Goal: Transaction & Acquisition: Purchase product/service

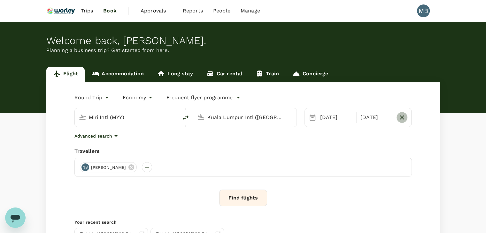
click at [400, 116] on icon "button" at bounding box center [402, 118] width 8 height 8
type input "oneway"
click at [339, 120] on div "01 Nov" at bounding box center [339, 117] width 43 height 13
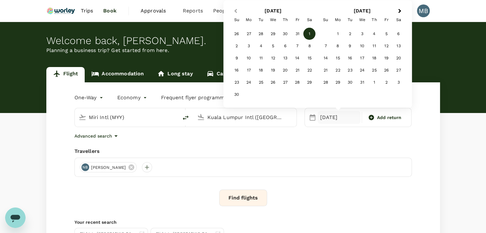
click at [234, 11] on button "Previous Month" at bounding box center [235, 11] width 10 height 10
click at [286, 84] on div "30" at bounding box center [285, 82] width 12 height 12
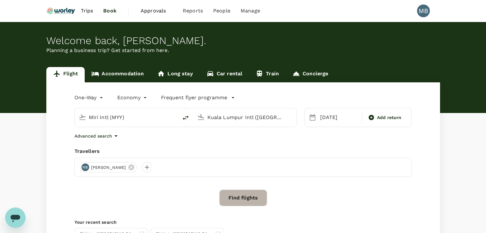
click at [246, 194] on button "Find flights" at bounding box center [243, 198] width 48 height 17
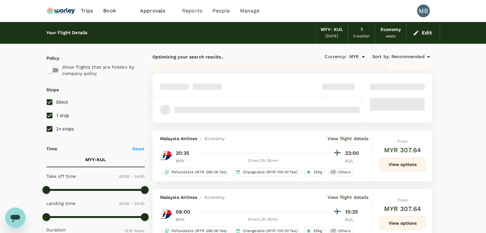
type input "1015"
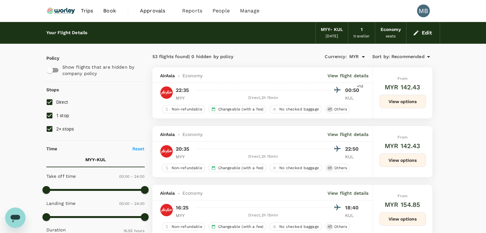
click at [419, 35] on icon "button" at bounding box center [416, 33] width 6 height 6
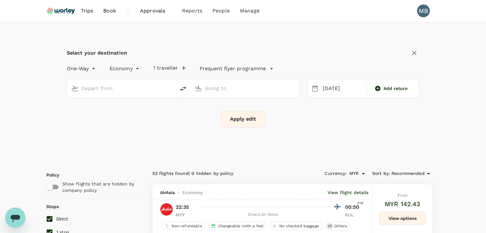
type input "Miri Intl (MYY)"
click at [241, 89] on input "Kuala Lumpur Intl (KUL)" at bounding box center [245, 88] width 81 height 10
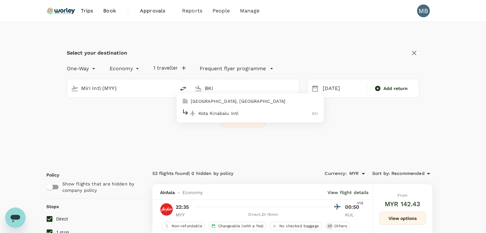
click at [239, 111] on p "Kota Kinabalu Intl" at bounding box center [256, 113] width 114 height 6
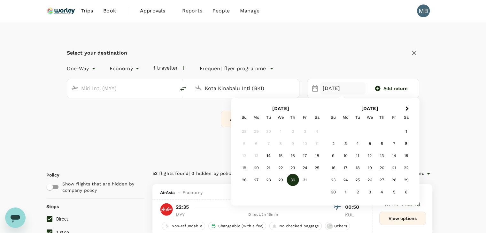
type input "Kota Kinabalu Intl (BKI)"
click at [230, 118] on button "Apply edit" at bounding box center [243, 119] width 44 height 17
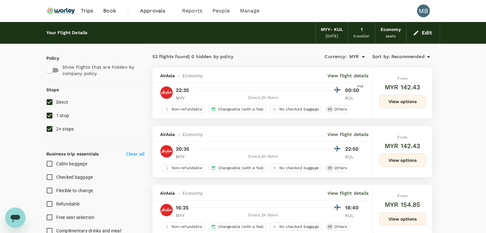
checkbox input "false"
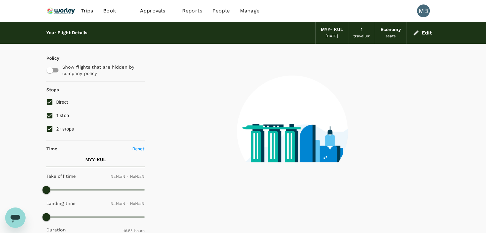
type input "1440"
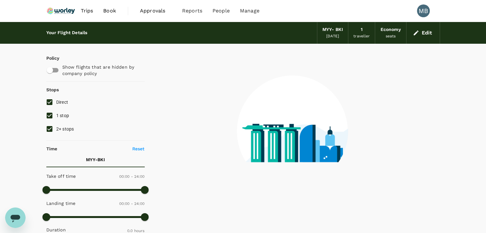
type input "365"
checkbox input "true"
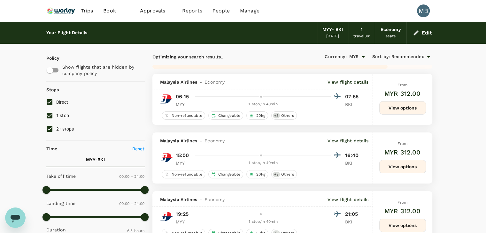
type input "2815"
checkbox input "false"
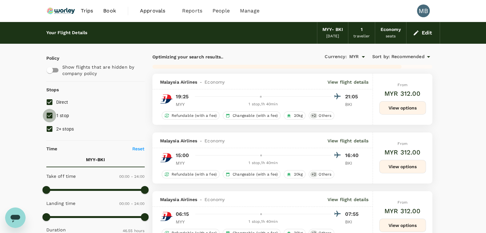
click at [52, 113] on input "1 stop" at bounding box center [49, 115] width 13 height 13
checkbox input "false"
click at [50, 129] on input "2+ stops" at bounding box center [49, 128] width 13 height 13
checkbox input "false"
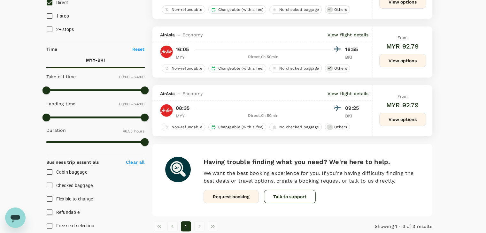
scroll to position [42, 0]
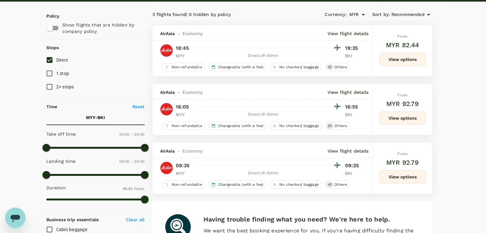
click at [50, 58] on input "Direct" at bounding box center [49, 59] width 13 height 13
checkbox input "false"
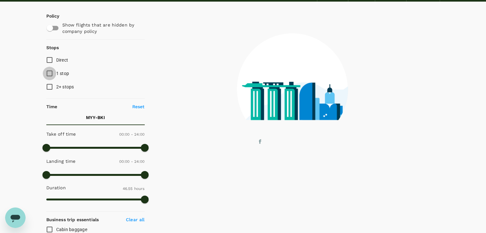
click at [51, 72] on input "1 stop" at bounding box center [49, 73] width 13 height 13
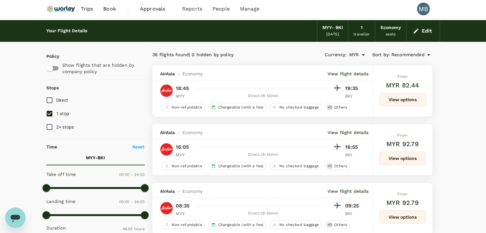
scroll to position [0, 0]
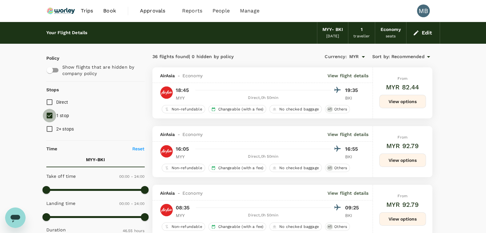
click at [48, 116] on input "1 stop" at bounding box center [49, 115] width 13 height 13
checkbox input "false"
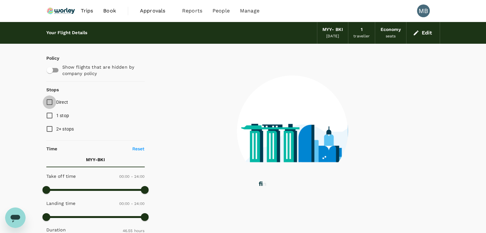
click at [48, 105] on input "Direct" at bounding box center [49, 102] width 13 height 13
checkbox input "true"
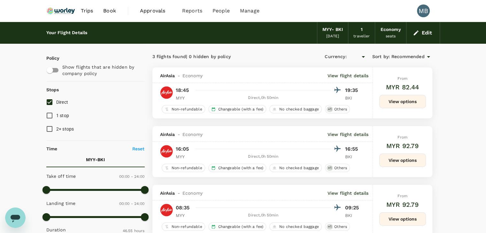
type input "MYR"
click at [418, 39] on div "Edit" at bounding box center [424, 33] width 34 height 22
click at [412, 34] on button "Edit" at bounding box center [423, 33] width 23 height 10
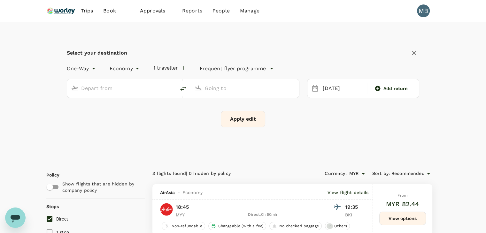
type input "Miri Intl (MYY)"
type input "Kota Kinabalu Intl (BKI)"
click at [181, 89] on icon "delete" at bounding box center [183, 89] width 6 height 4
type input "Kota Kinabalu Intl (BKI)"
type input "Miri Intl (MYY)"
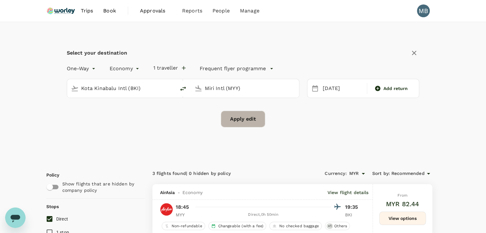
click at [241, 117] on button "Apply edit" at bounding box center [243, 119] width 44 height 17
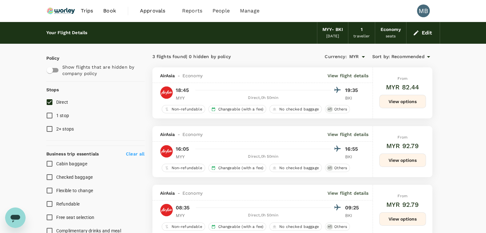
checkbox input "false"
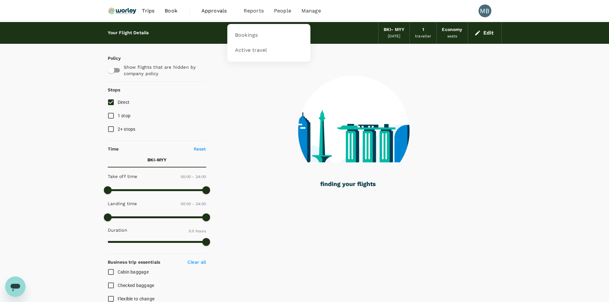
type input "410"
checkbox input "true"
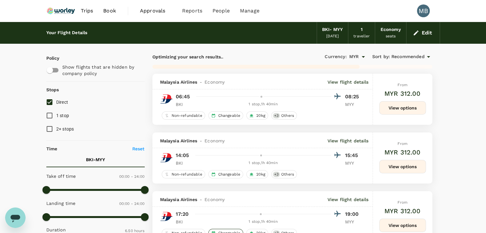
type input "2855"
checkbox input "false"
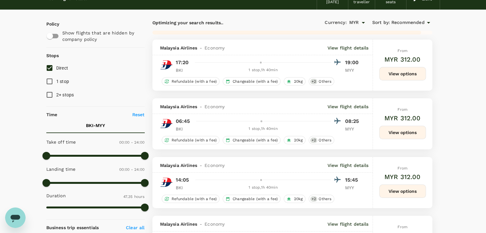
scroll to position [32, 0]
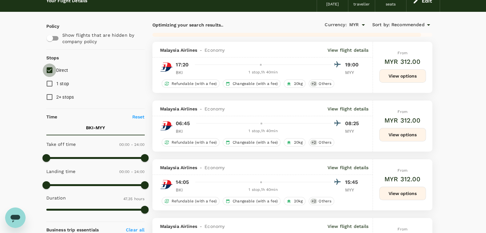
click at [47, 72] on input "Direct" at bounding box center [49, 70] width 13 height 13
checkbox input "true"
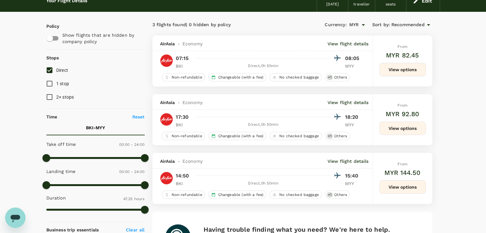
click at [406, 25] on span "Recommended" at bounding box center [408, 24] width 33 height 7
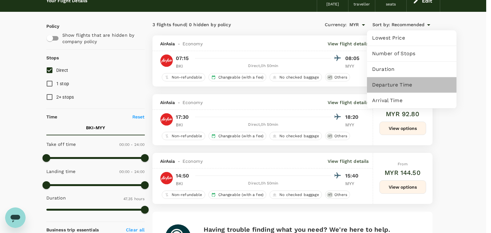
click at [392, 89] on div "Departure Time" at bounding box center [412, 84] width 90 height 15
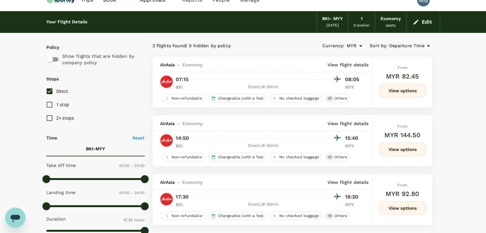
scroll to position [0, 0]
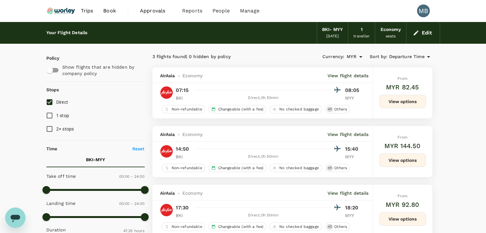
click at [421, 35] on button "Edit" at bounding box center [423, 33] width 23 height 10
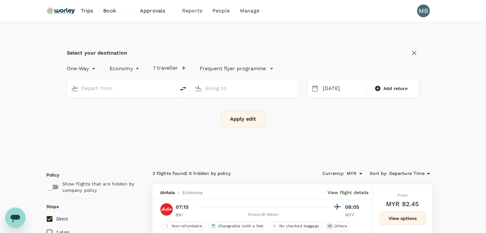
type input "Kota Kinabalu Intl (BKI)"
type input "Miri Intl (MYY)"
click at [376, 86] on icon at bounding box center [378, 88] width 6 height 6
type input "roundtrip"
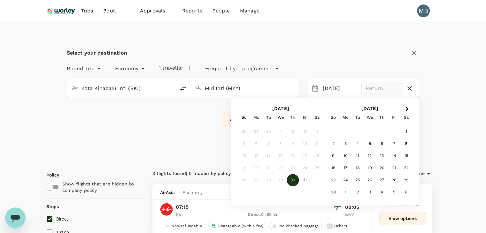
click at [293, 179] on div "30" at bounding box center [293, 181] width 12 height 12
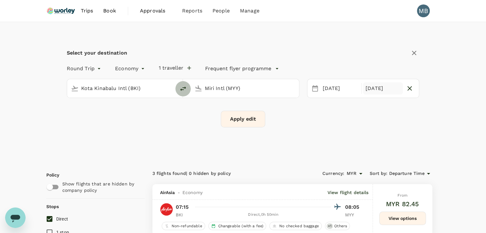
click at [183, 87] on icon "delete" at bounding box center [183, 89] width 8 height 8
type input "Miri Intl (MYY)"
type input "Kota Kinabalu Intl (BKI)"
click at [238, 118] on button "Apply edit" at bounding box center [243, 119] width 44 height 17
checkbox input "false"
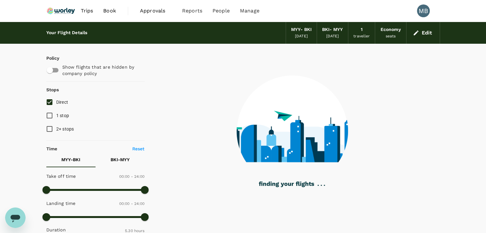
type input "330"
checkbox input "true"
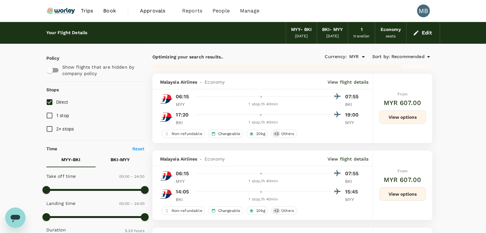
click at [50, 103] on input "Direct" at bounding box center [49, 102] width 13 height 13
checkbox input "true"
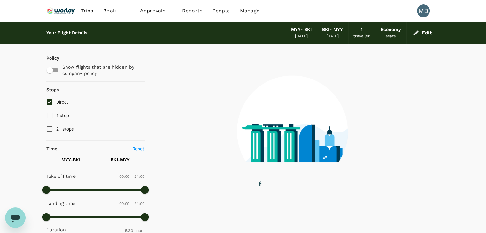
type input "440"
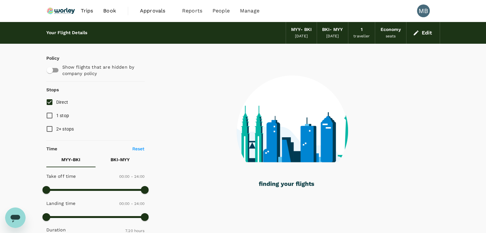
checkbox input "false"
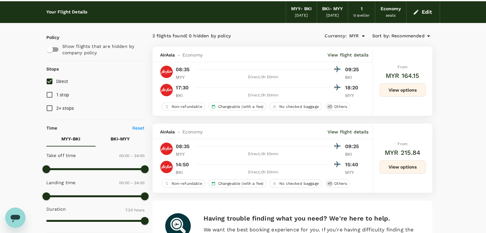
scroll to position [32, 0]
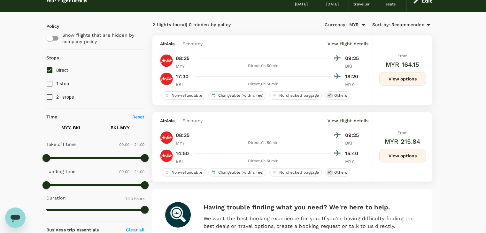
click at [397, 160] on button "View options" at bounding box center [402, 155] width 47 height 13
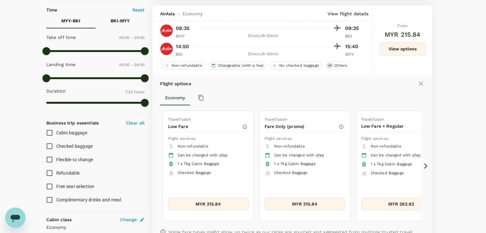
scroll to position [145, 0]
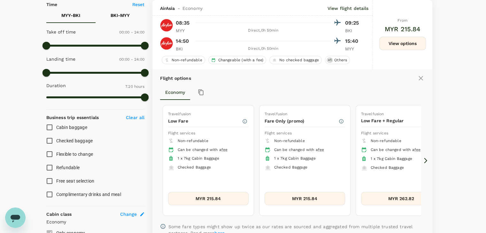
click at [425, 160] on icon at bounding box center [426, 161] width 6 height 6
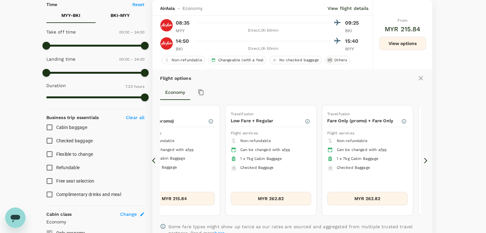
click at [152, 160] on div "2 flights found | 0 hidden by policy Currency : MYR Sort by : Recommended AirAs…" at bounding box center [292, 122] width 295 height 430
click at [152, 160] on icon at bounding box center [153, 160] width 3 height 5
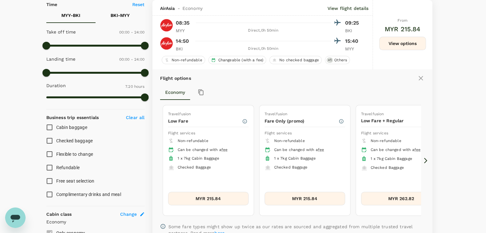
click at [426, 162] on icon at bounding box center [426, 161] width 6 height 6
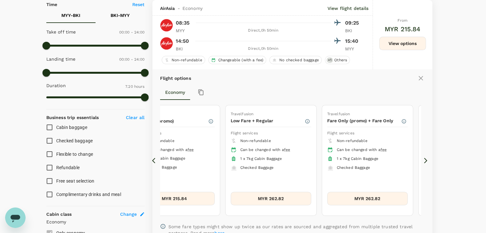
click at [426, 162] on icon at bounding box center [426, 161] width 6 height 6
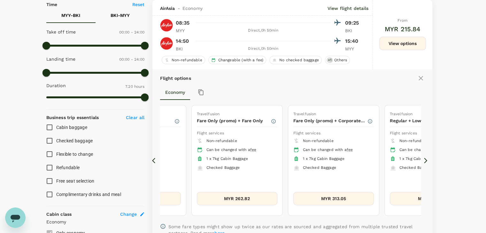
click at [426, 162] on icon at bounding box center [426, 161] width 6 height 6
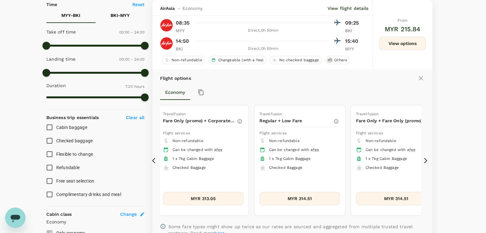
click at [426, 162] on icon at bounding box center [426, 161] width 6 height 6
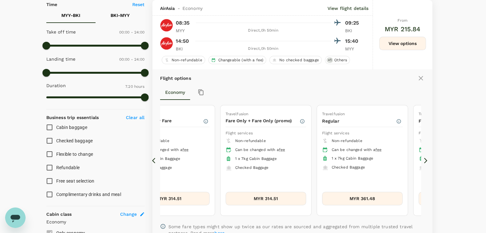
click at [426, 162] on icon at bounding box center [426, 161] width 6 height 6
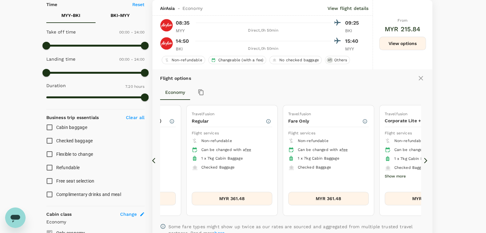
click at [267, 192] on button "MYR 361.48" at bounding box center [232, 198] width 81 height 13
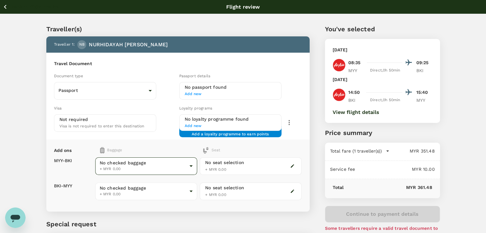
click at [137, 168] on body "Back to flight results Flight review Traveller(s) Traveller 1 : NB [PERSON_NAME…" at bounding box center [243, 146] width 486 height 293
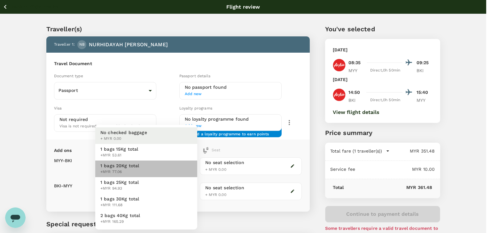
click at [131, 170] on span "+MYR 77.06" at bounding box center [119, 172] width 39 height 6
type input "2 - 77.06"
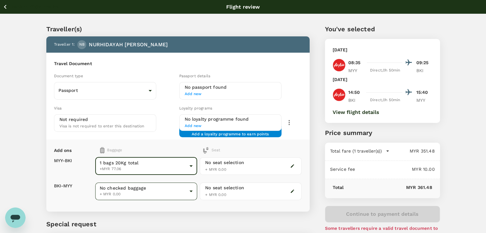
click at [128, 186] on body "Back to flight results Flight review Traveller(s) Traveller 1 : NB [PERSON_NAME…" at bounding box center [243, 146] width 486 height 293
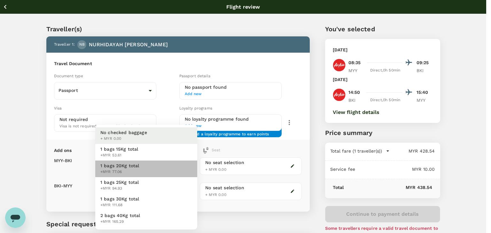
click at [127, 164] on span "1 bags 20Kg total" at bounding box center [119, 166] width 39 height 6
type input "2 - 77.06"
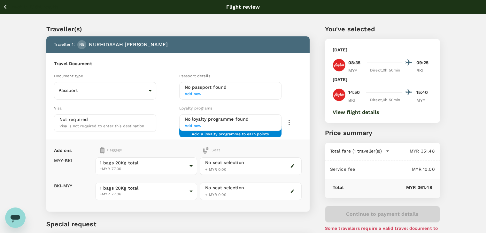
click at [6, 8] on icon "button" at bounding box center [5, 7] width 8 height 8
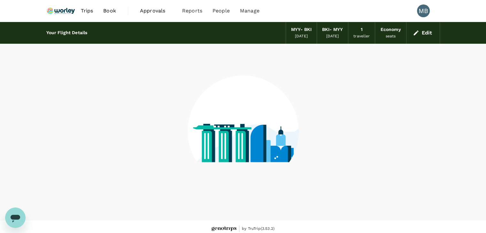
scroll to position [4, 0]
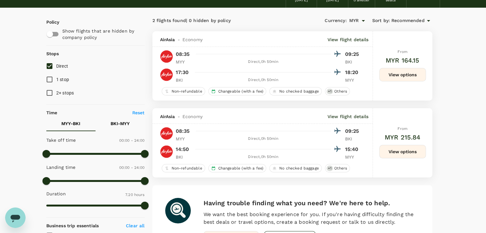
click at [414, 148] on button "View options" at bounding box center [402, 151] width 47 height 13
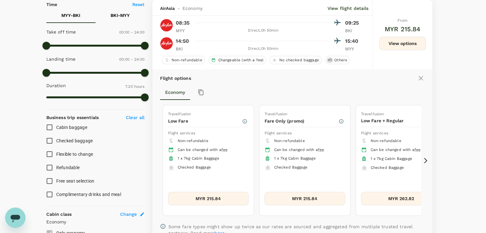
scroll to position [145, 0]
click at [425, 160] on icon at bounding box center [426, 161] width 6 height 6
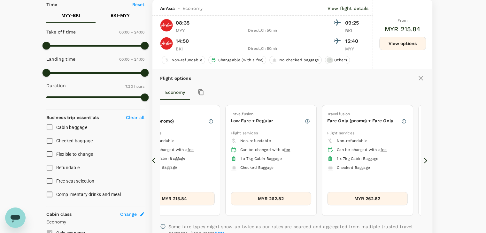
click at [425, 160] on icon at bounding box center [426, 161] width 6 height 6
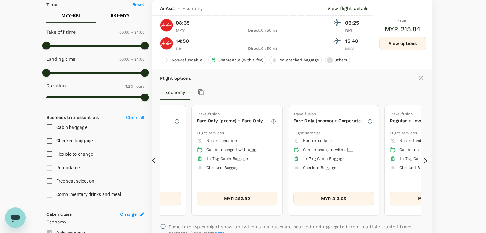
click at [425, 160] on icon at bounding box center [426, 161] width 6 height 6
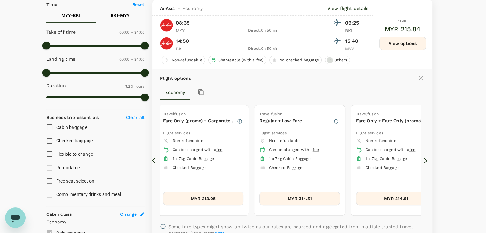
click at [425, 160] on icon at bounding box center [426, 161] width 6 height 6
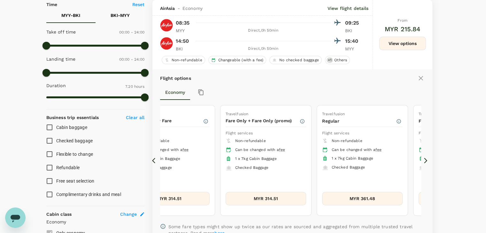
click at [425, 160] on icon at bounding box center [426, 161] width 6 height 6
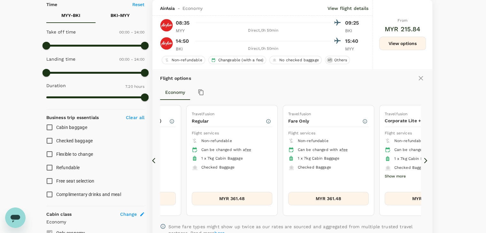
click at [425, 160] on icon at bounding box center [426, 161] width 6 height 6
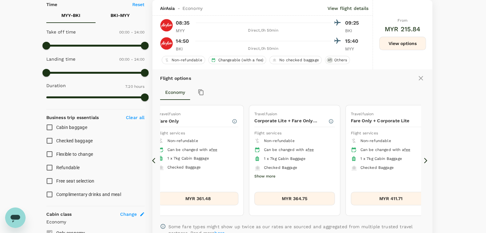
click at [425, 160] on icon at bounding box center [426, 161] width 6 height 6
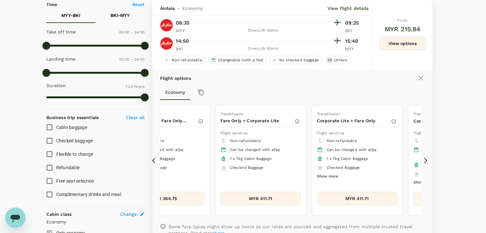
click at [425, 160] on icon at bounding box center [426, 161] width 6 height 6
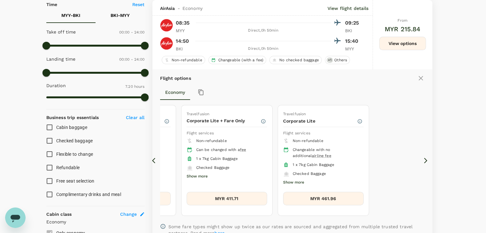
click at [338, 194] on button "MYR 461.96" at bounding box center [323, 198] width 81 height 13
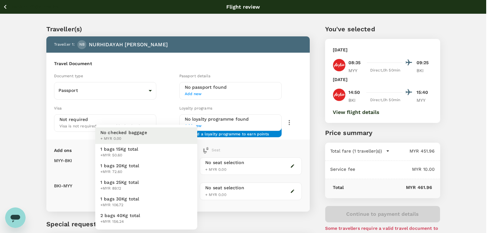
click at [184, 165] on body "Back to flight results Flight review Traveller(s) Traveller 1 : NB [PERSON_NAME…" at bounding box center [245, 146] width 491 height 293
click at [179, 165] on li "1 bags 20Kg total +MYR 72.60" at bounding box center [146, 169] width 102 height 17
type input "2 - 72.6"
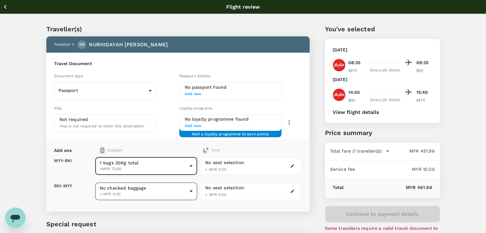
click at [170, 192] on body "Back to flight results Flight review Traveller(s) Traveller 1 : NB [PERSON_NAME…" at bounding box center [243, 146] width 486 height 293
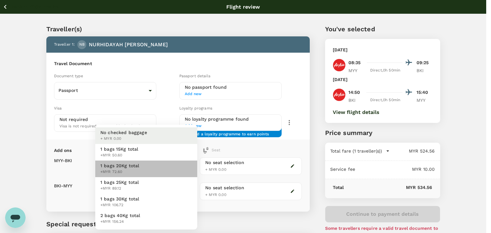
click at [161, 169] on li "1 bags 20Kg total +MYR 72.60" at bounding box center [146, 169] width 102 height 17
type input "2 - 72.6"
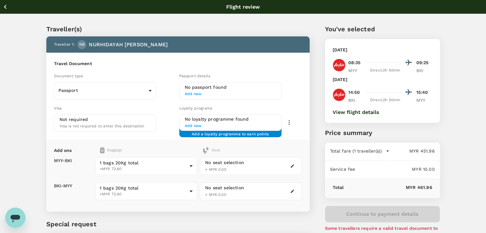
click at [5, 7] on icon "button" at bounding box center [5, 7] width 8 height 8
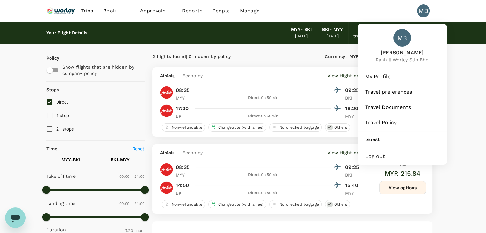
click at [385, 160] on span "Log out" at bounding box center [402, 157] width 74 height 8
